Goal: Transaction & Acquisition: Purchase product/service

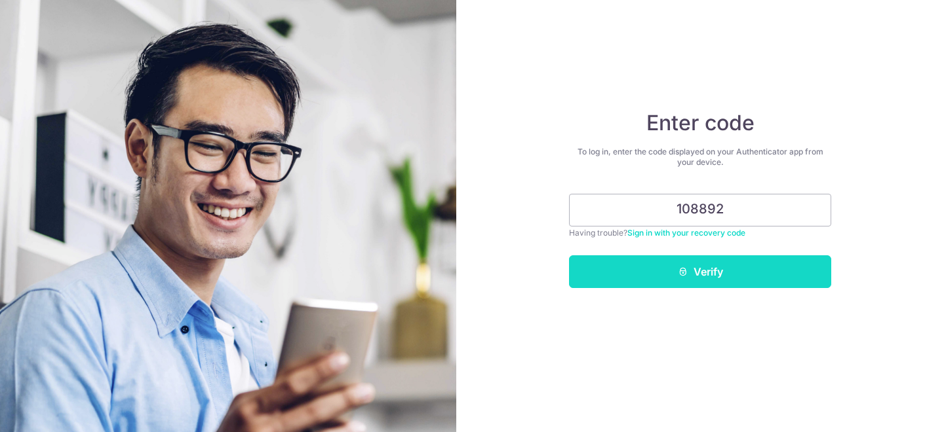
type input "108892"
click at [700, 267] on button "Verify" at bounding box center [700, 272] width 262 height 33
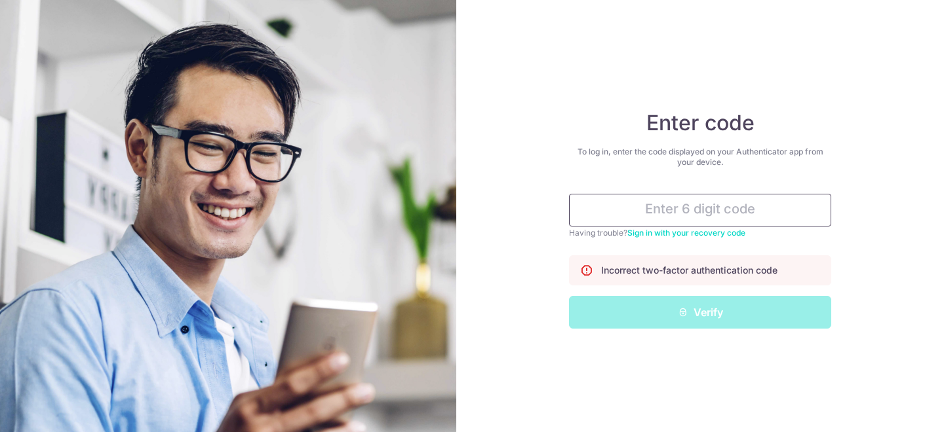
click at [699, 222] on input "text" at bounding box center [700, 210] width 262 height 33
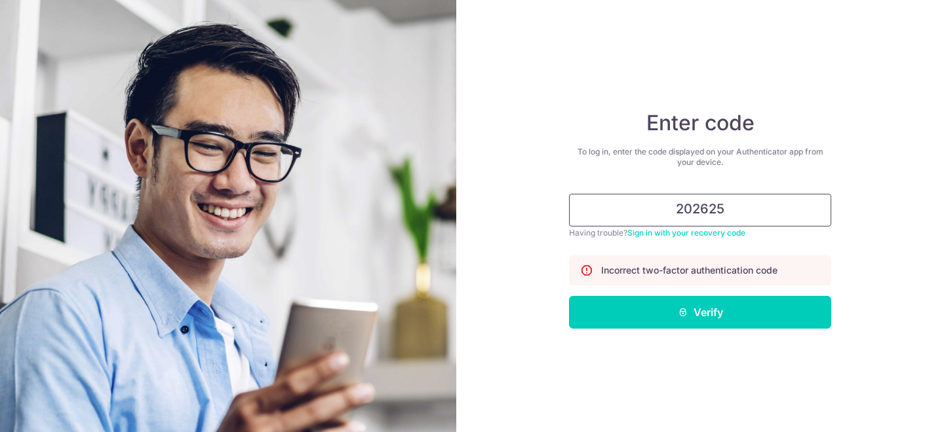
type input "202625"
click at [569, 296] on button "Verify" at bounding box center [700, 312] width 262 height 33
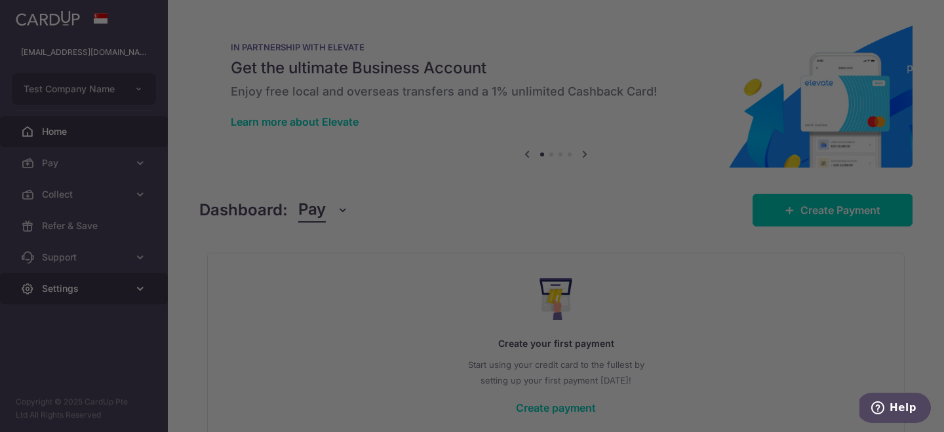
click at [127, 291] on div at bounding box center [476, 218] width 953 height 437
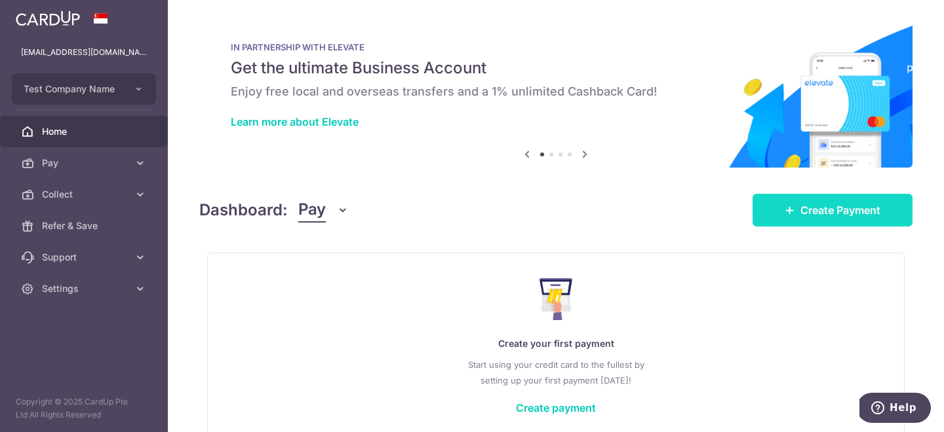
click at [809, 195] on link "Create Payment" at bounding box center [832, 210] width 160 height 33
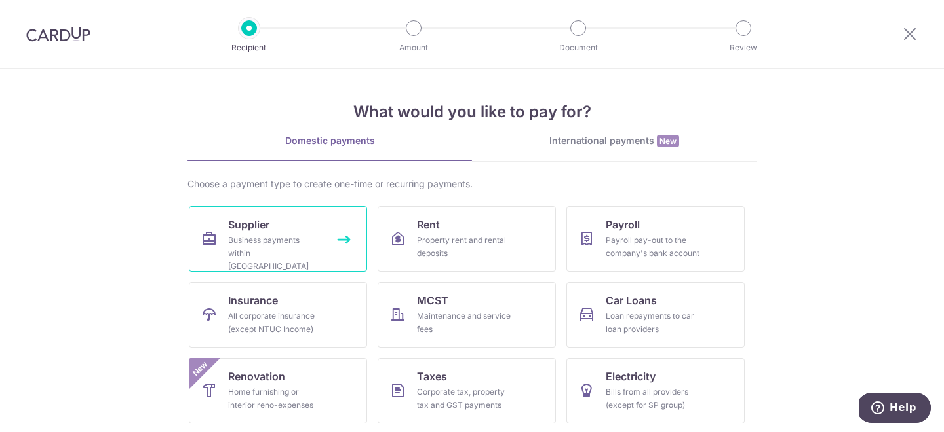
click at [345, 231] on link "Supplier Business payments within Singapore" at bounding box center [278, 239] width 178 height 66
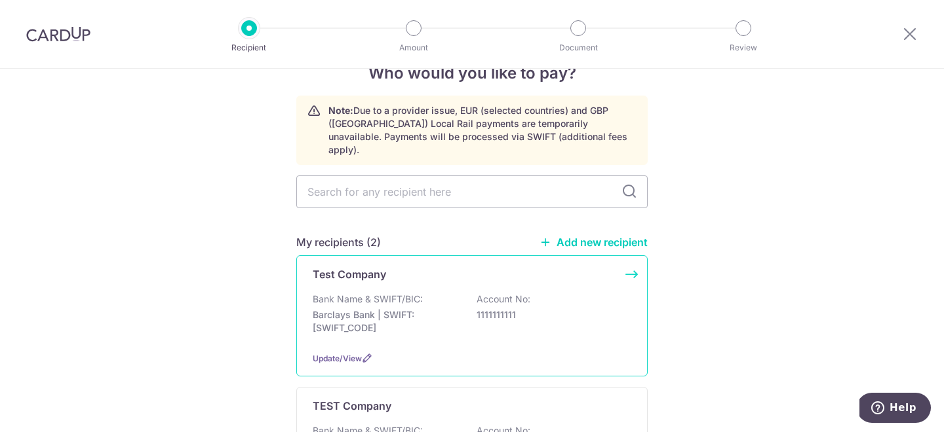
scroll to position [43, 0]
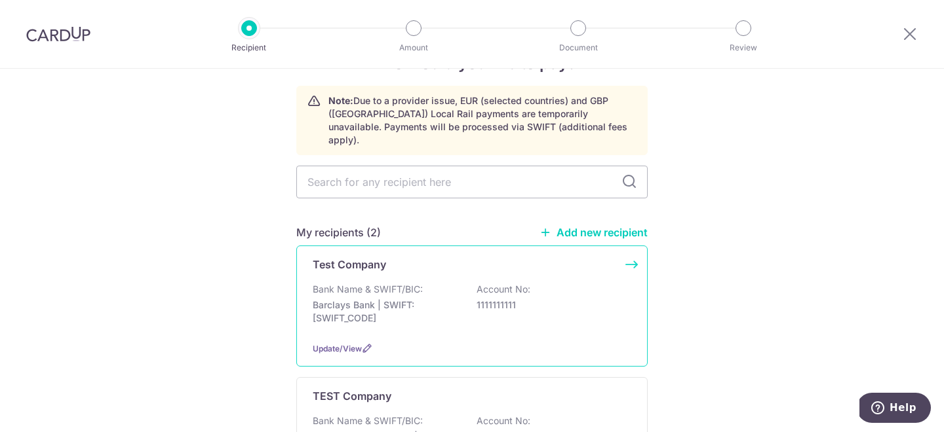
click at [438, 283] on div "Bank Name & SWIFT/BIC: Barclays Bank | SWIFT: [SWIFT_CODE] Account No: 11111111…" at bounding box center [472, 307] width 318 height 48
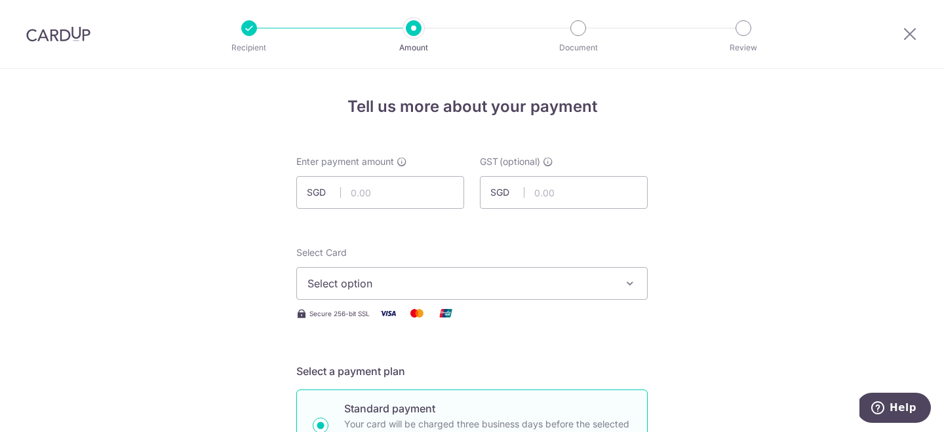
click at [908, 31] on icon at bounding box center [910, 34] width 16 height 16
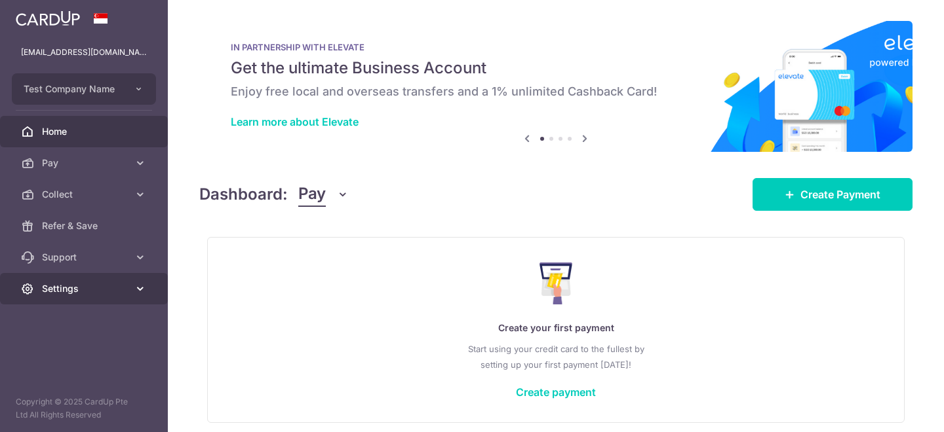
click at [109, 292] on span "Settings" at bounding box center [85, 288] width 86 height 13
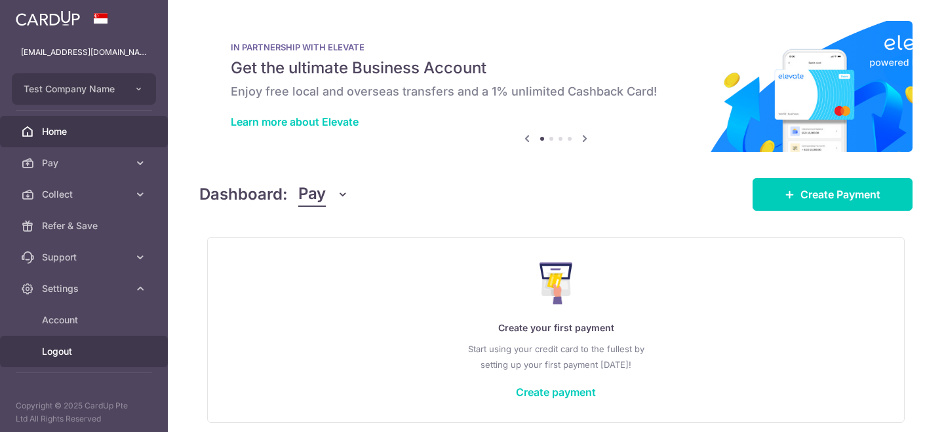
click at [95, 355] on span "Logout" at bounding box center [85, 351] width 86 height 13
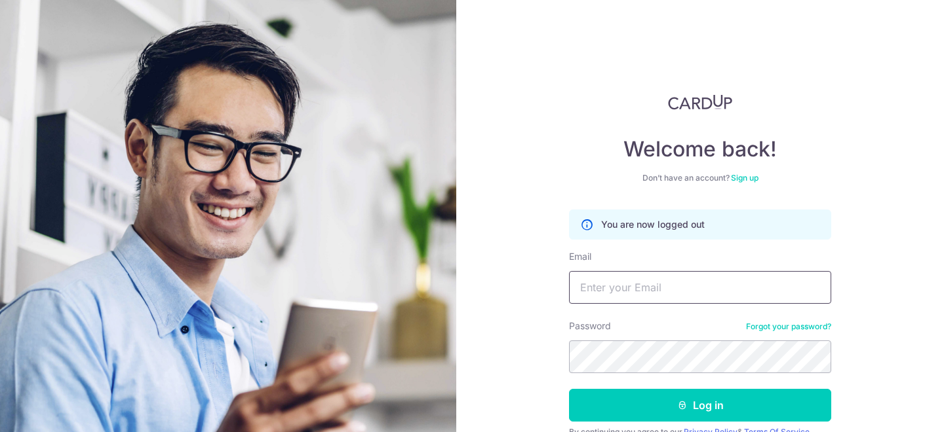
type input "[EMAIL_ADDRESS][DOMAIN_NAME]"
click at [650, 229] on p "You are now logged out" at bounding box center [653, 224] width 104 height 13
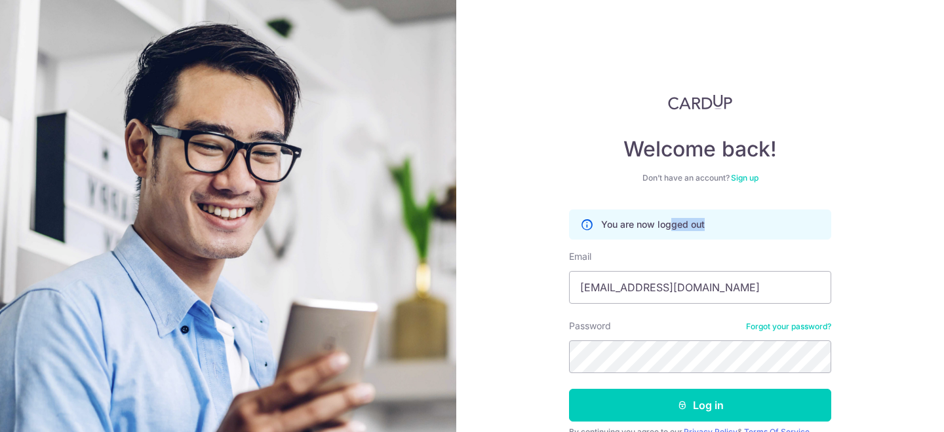
click at [539, 113] on div "Welcome back! Don’t have an account? Sign up You are now logged out Email shrut…" at bounding box center [699, 216] width 487 height 432
